Goal: Contribute content: Contribute content

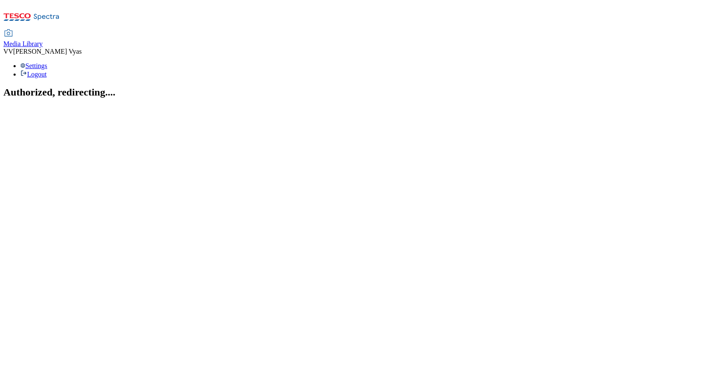
click at [43, 40] on span "Media Library" at bounding box center [22, 43] width 39 height 7
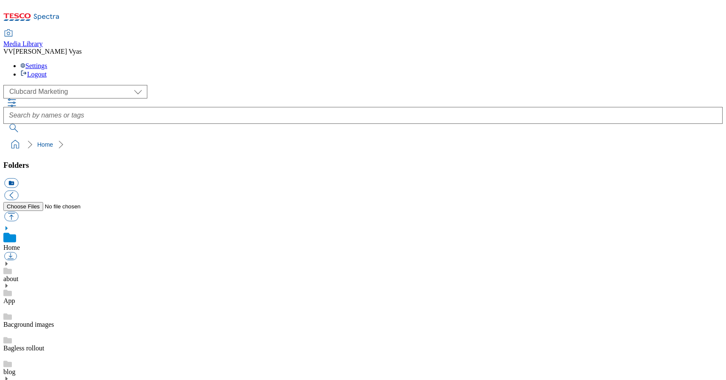
scroll to position [6, 0]
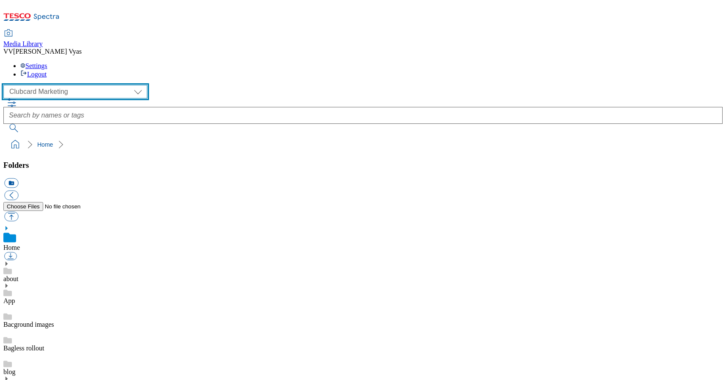
select select "flare-ghs-mktg"
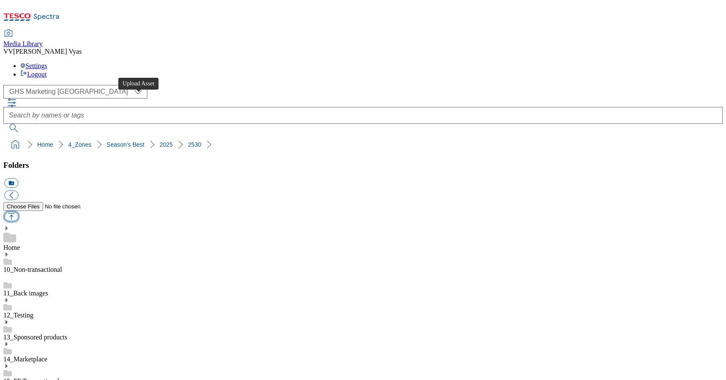
click at [18, 212] on button "button" at bounding box center [11, 217] width 14 height 10
type input "C:\fakepath\2516- GHS-SeasonalBest-Buylist-Thumb-Fruit.jpg"
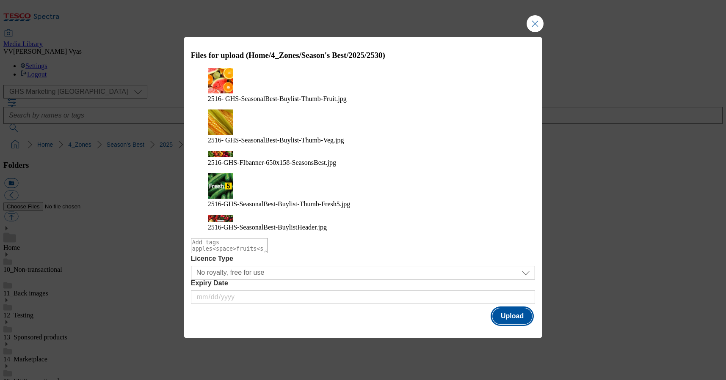
click at [513, 309] on button "Upload" at bounding box center [512, 317] width 40 height 16
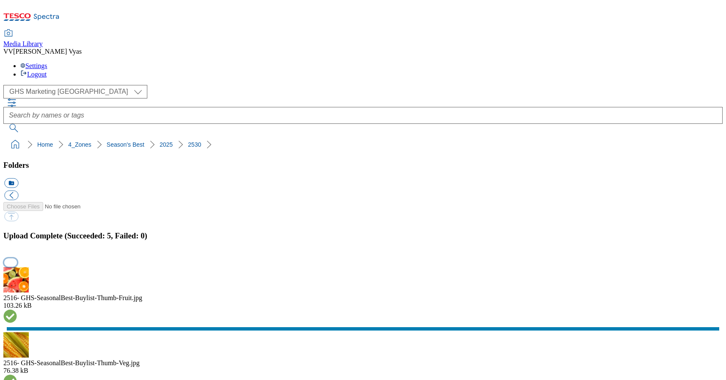
click at [17, 259] on button "button" at bounding box center [10, 263] width 13 height 8
